Goal: Transaction & Acquisition: Purchase product/service

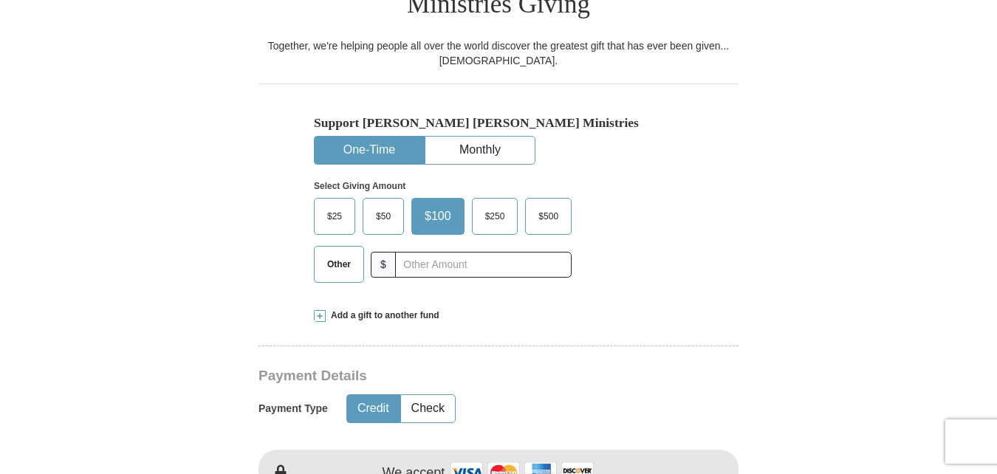
scroll to position [443, 0]
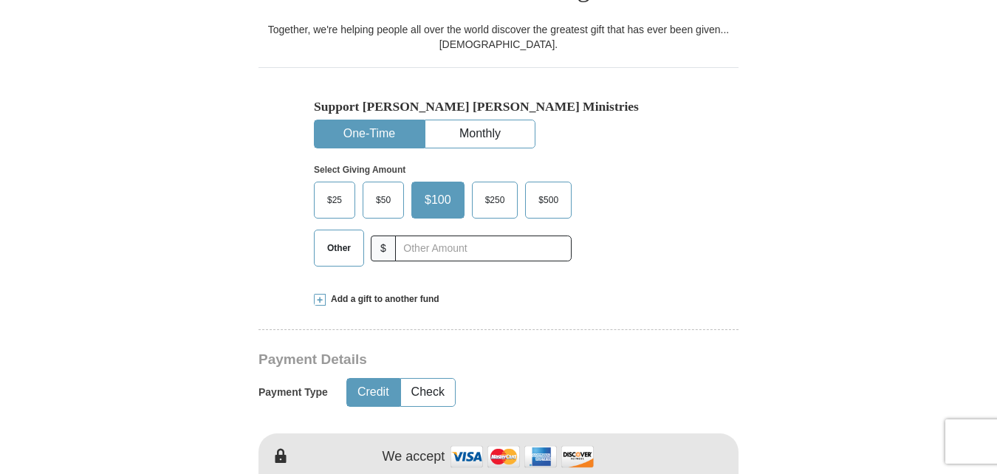
click at [343, 237] on span "Other" at bounding box center [339, 248] width 38 height 22
click at [0, 0] on input "Other" at bounding box center [0, 0] width 0 height 0
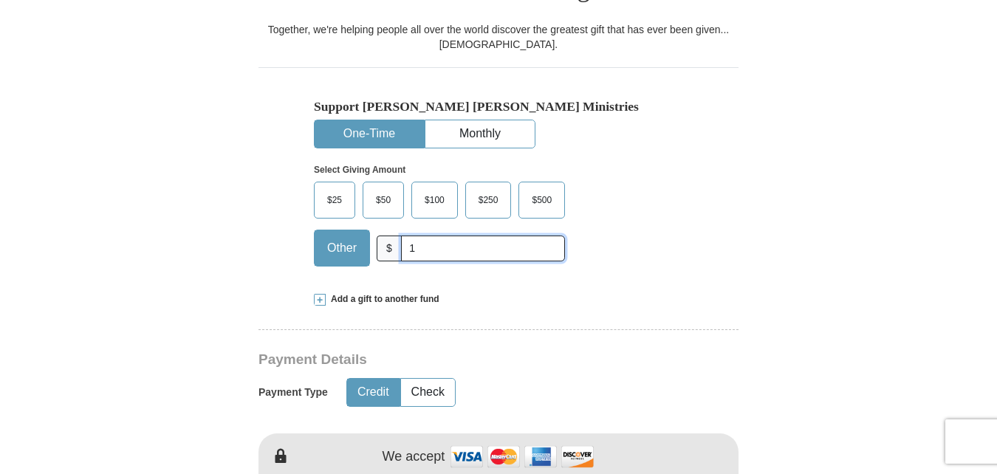
click at [417, 236] on input "1" at bounding box center [483, 249] width 164 height 26
type input "105"
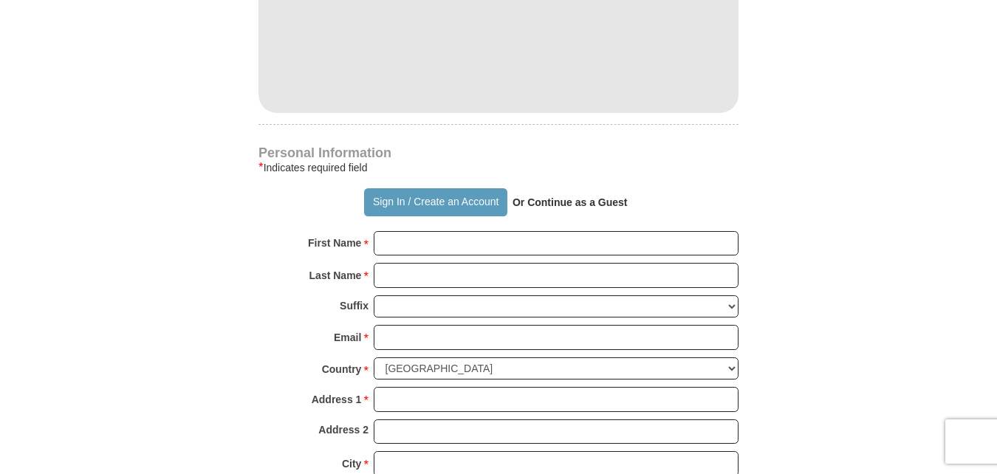
scroll to position [960, 0]
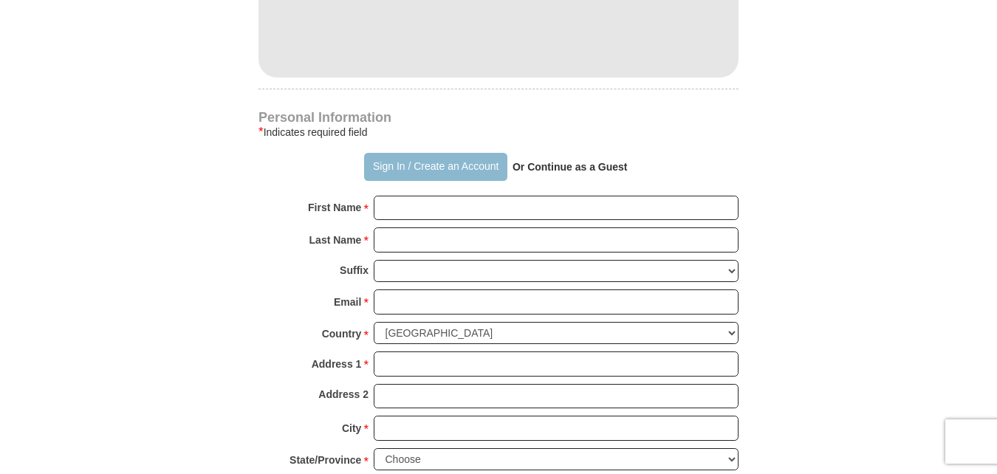
click at [377, 153] on button "Sign In / Create an Account" at bounding box center [435, 167] width 143 height 28
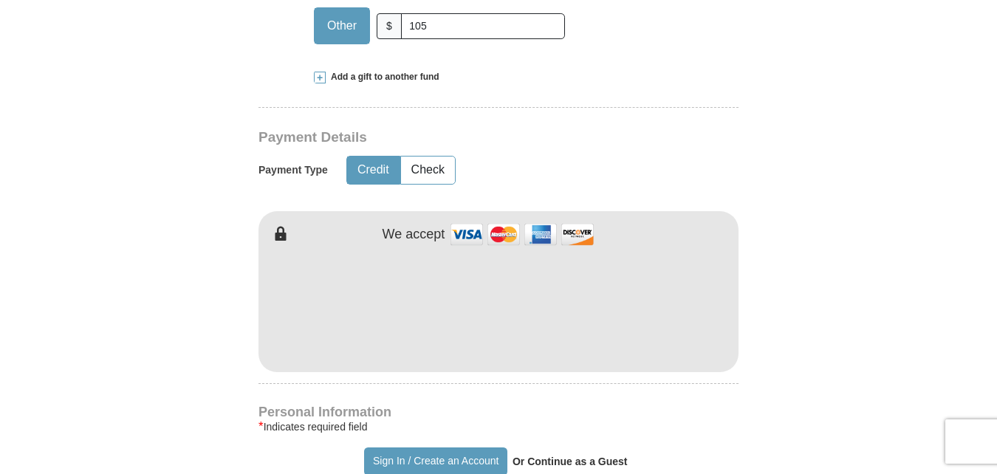
scroll to position [734, 0]
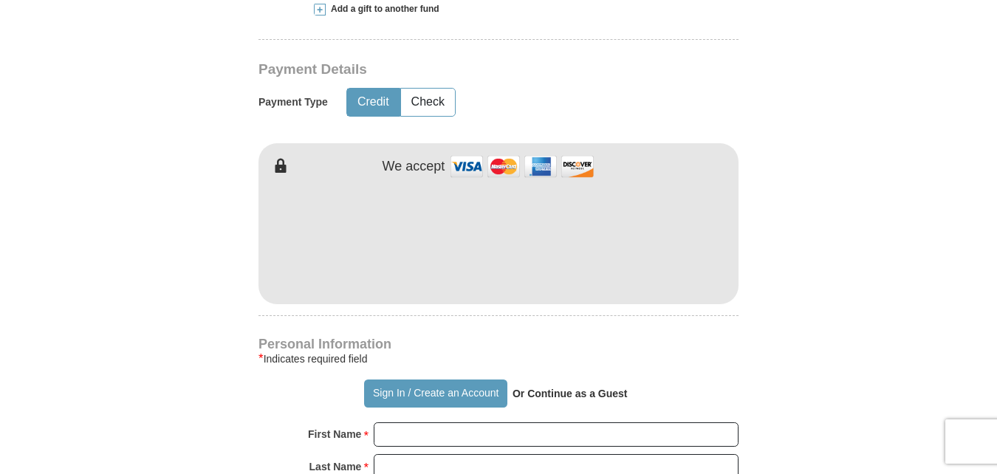
click at [129, 216] on form "Already have an account? Sign in for faster giving. Don't have an account? Crea…" at bounding box center [499, 252] width 842 height 1853
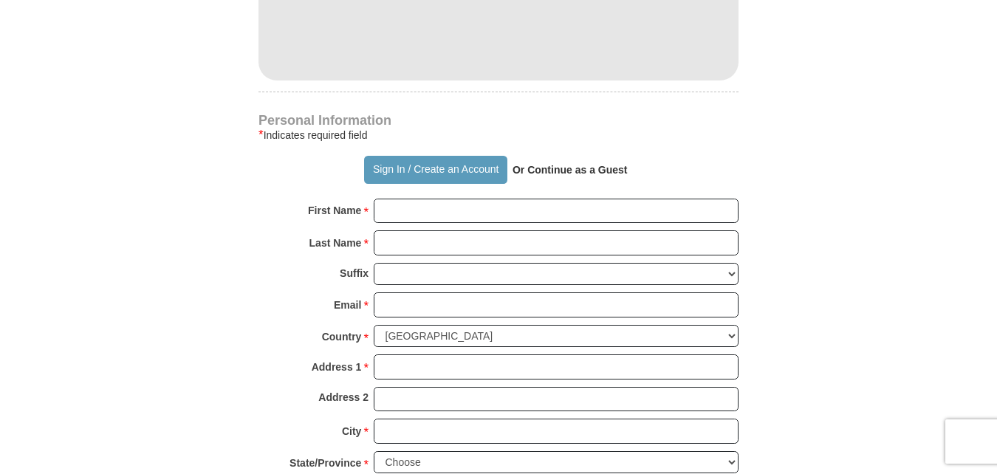
scroll to position [1029, 0]
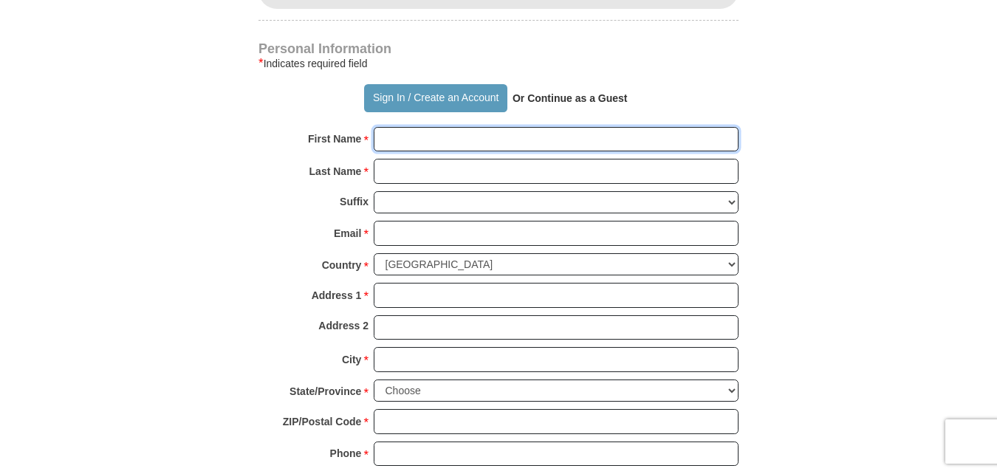
click at [395, 127] on input "First Name *" at bounding box center [556, 139] width 365 height 25
type input "[PERSON_NAME]"
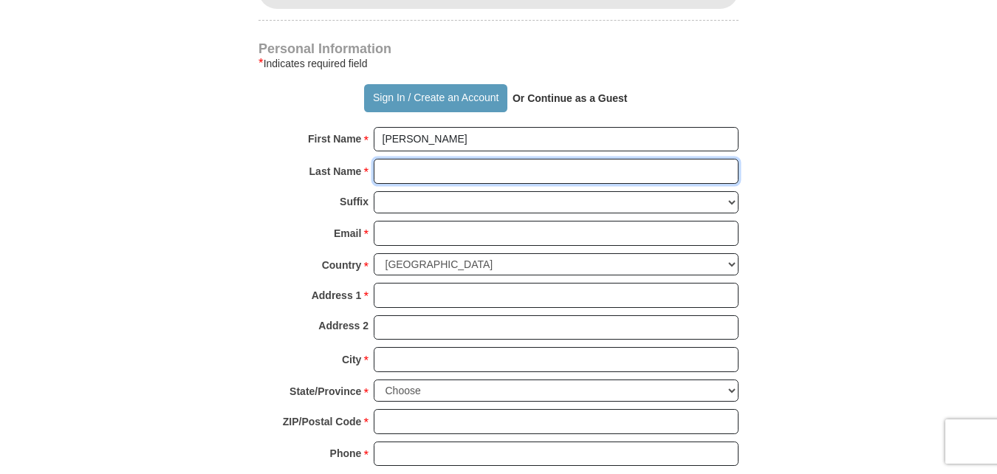
type input "[PERSON_NAME]"
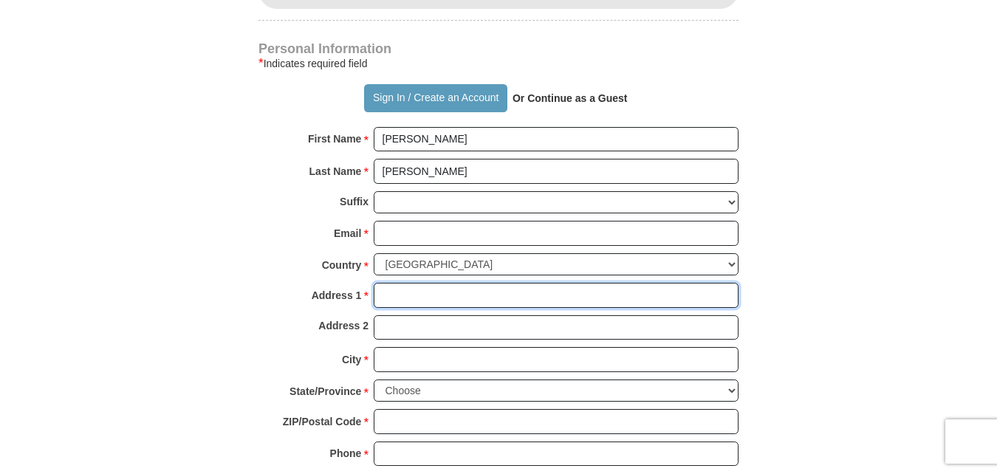
type input "po box 54 [STREET_ADDRESS] lot"
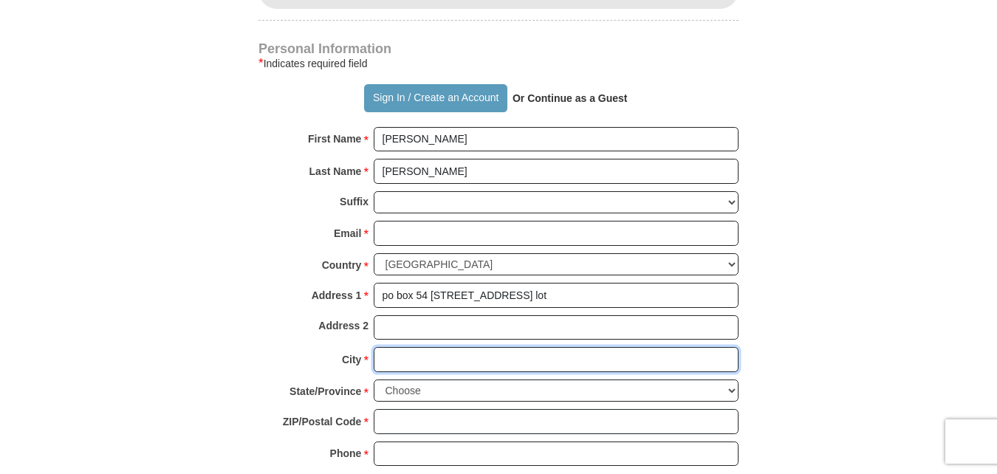
type input "[GEOGRAPHIC_DATA]"
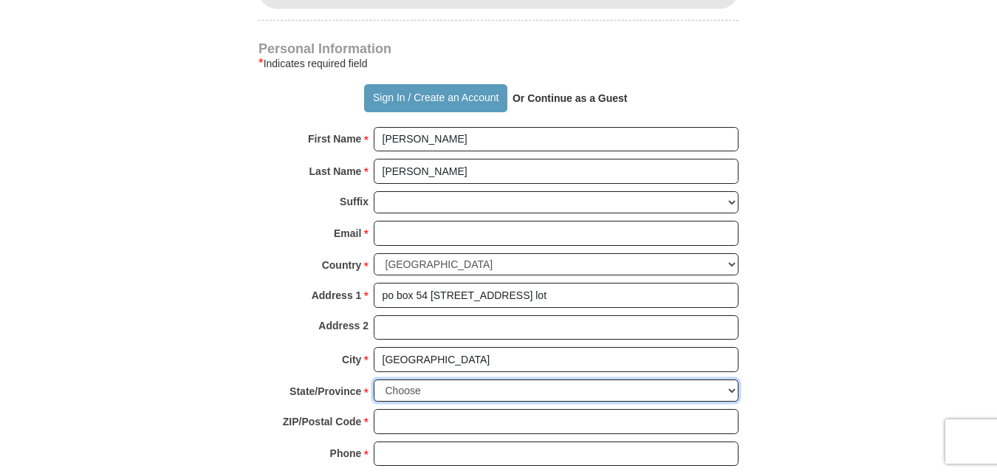
select select "NY"
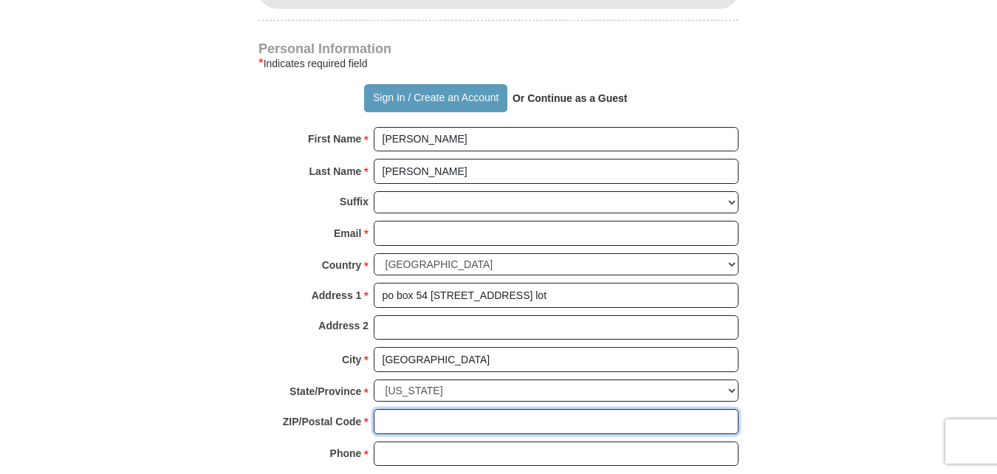
type input "14548"
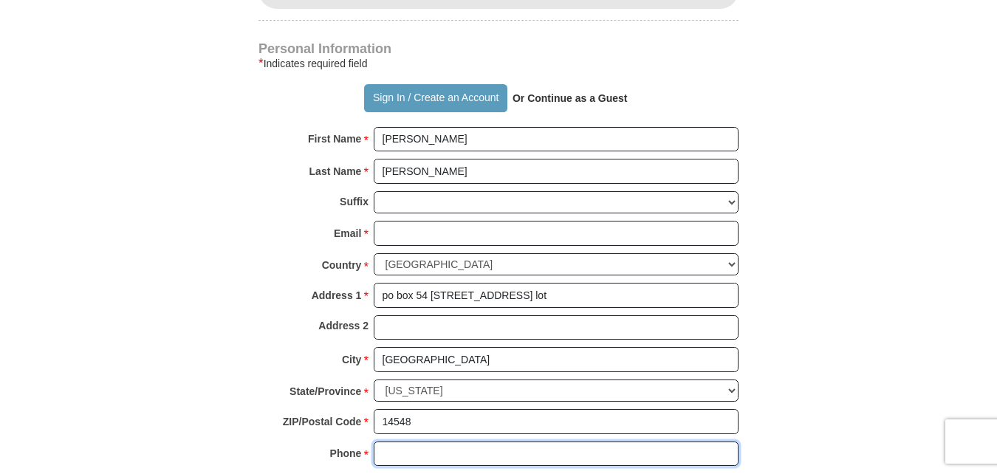
type input "5852670236"
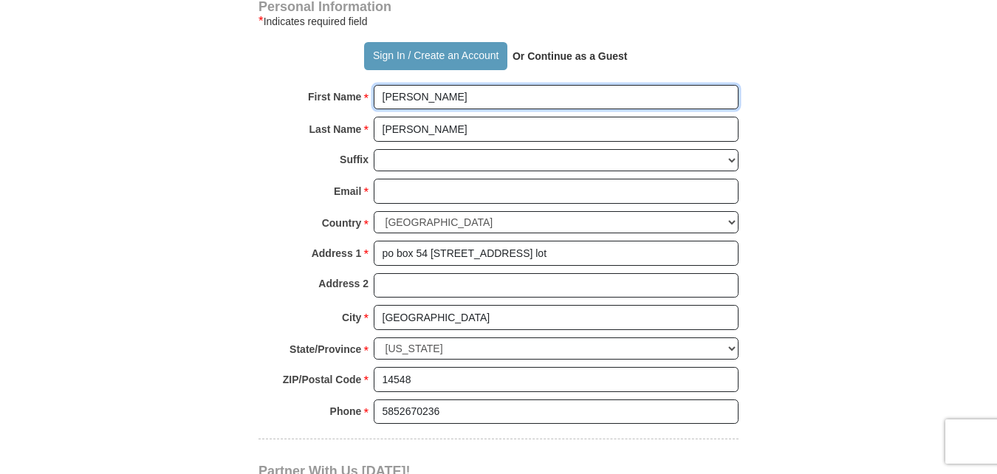
scroll to position [1103, 0]
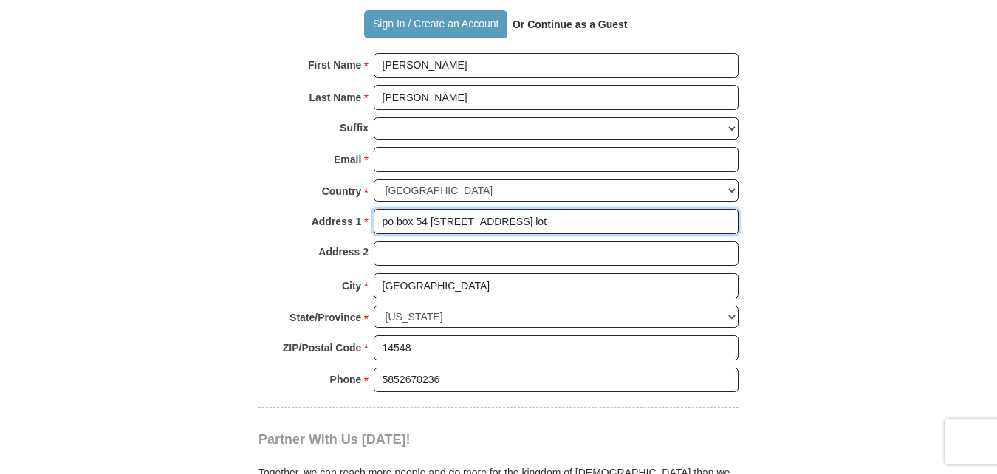
click at [521, 209] on input "po box 54 [STREET_ADDRESS] lot" at bounding box center [556, 221] width 365 height 25
type input "[STREET_ADDRESS]"
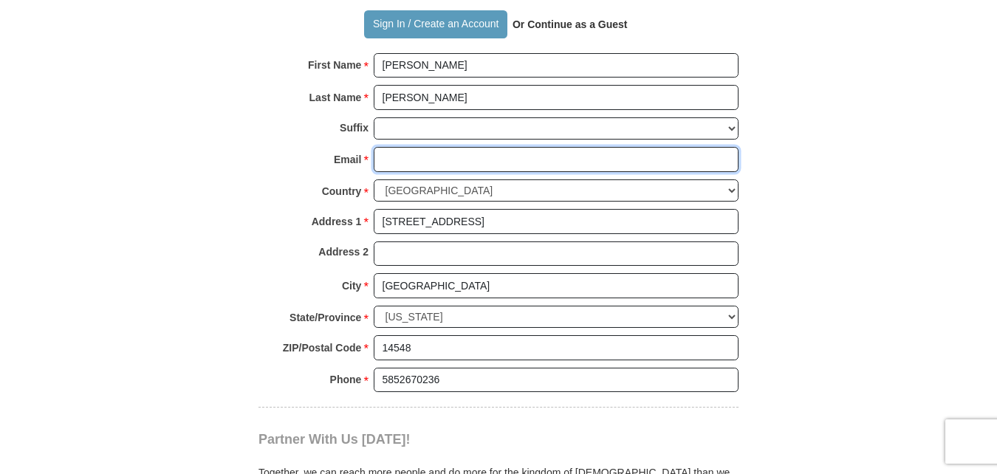
type input "[EMAIL_ADDRESS][DOMAIN_NAME]"
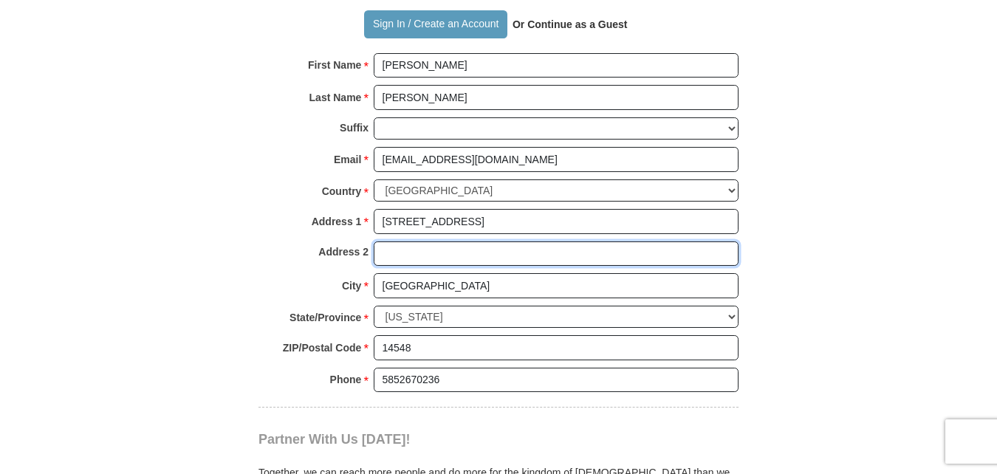
type input "[STREET_ADDRESS]"
type input "po box 54"
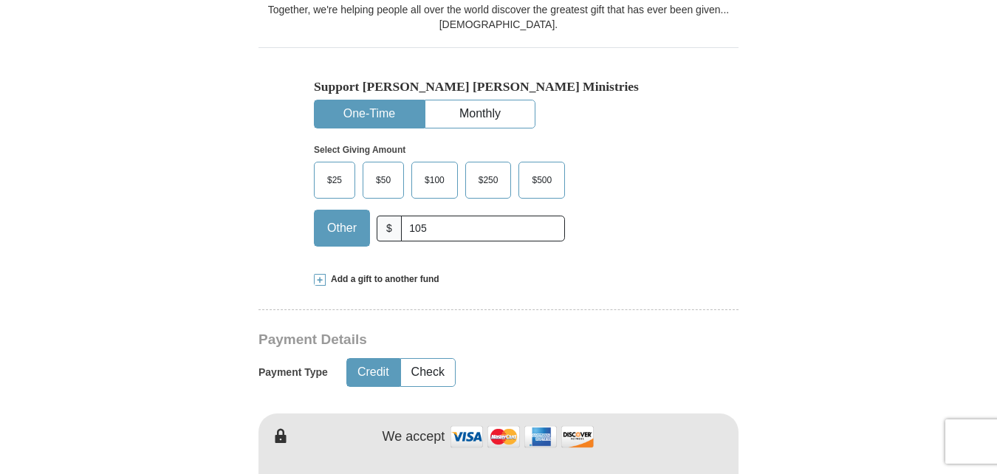
scroll to position [438, 0]
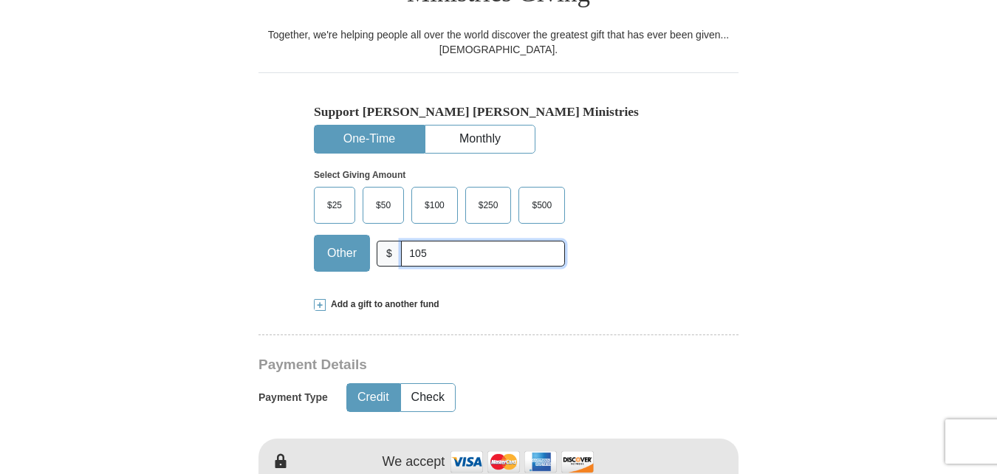
click at [426, 241] on input "105" at bounding box center [483, 254] width 164 height 26
type input "105"
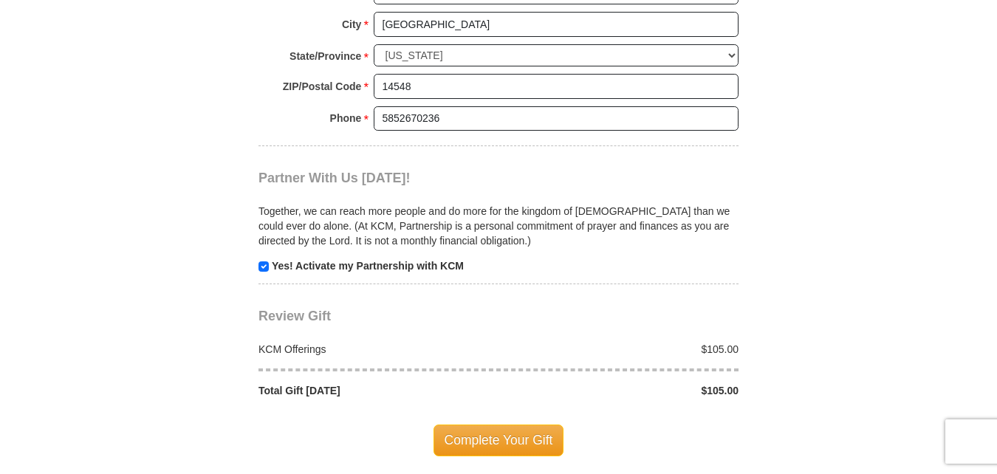
scroll to position [1398, 0]
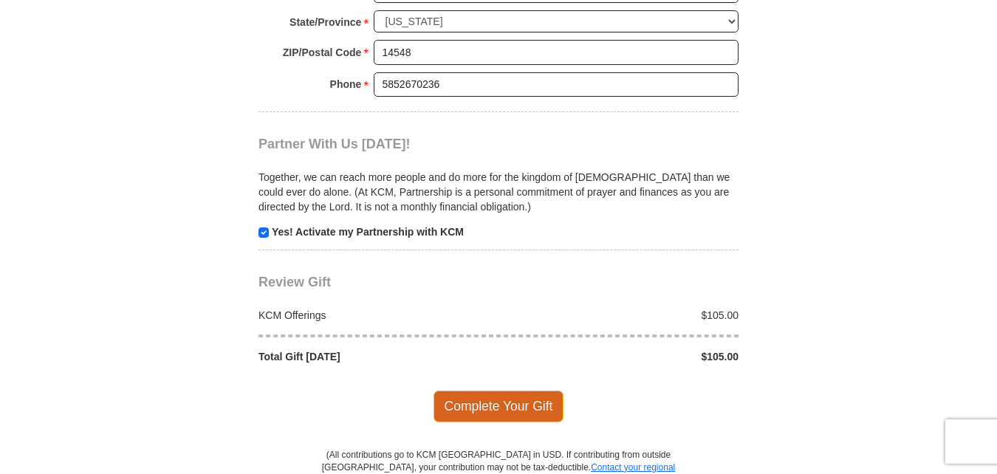
click at [522, 391] on span "Complete Your Gift" at bounding box center [499, 406] width 131 height 31
